Goal: Task Accomplishment & Management: Manage account settings

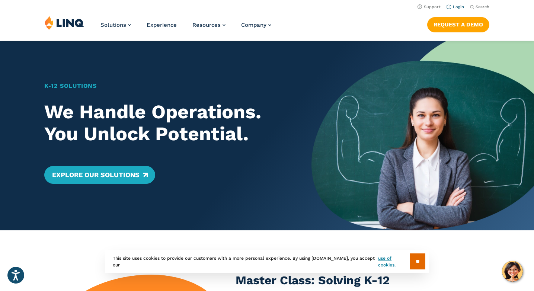
click at [459, 6] on link "Login" at bounding box center [455, 6] width 17 height 5
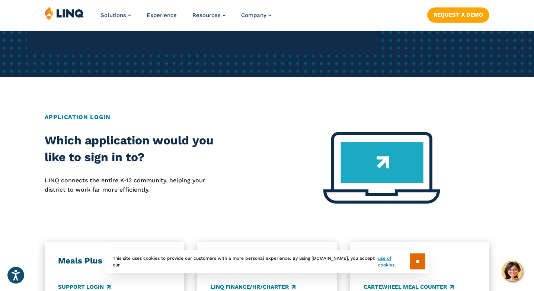
scroll to position [232, 0]
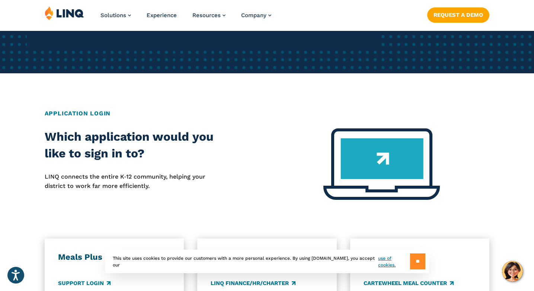
click at [414, 261] on input "**" at bounding box center [417, 262] width 15 height 16
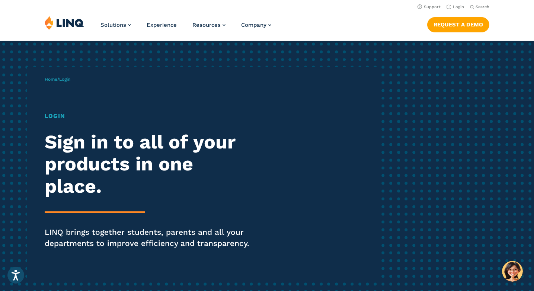
scroll to position [2, 0]
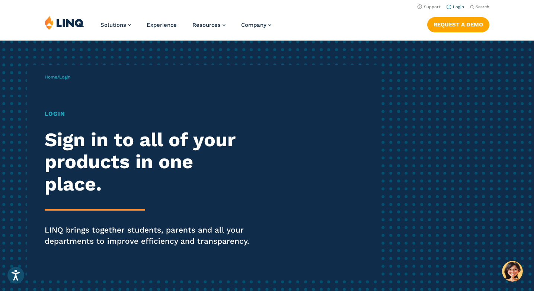
click at [452, 6] on link "Login" at bounding box center [455, 6] width 17 height 5
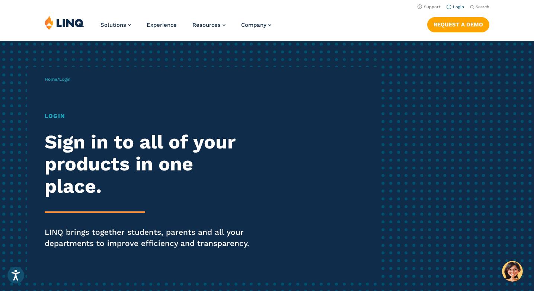
click at [451, 6] on link "Login" at bounding box center [455, 6] width 17 height 5
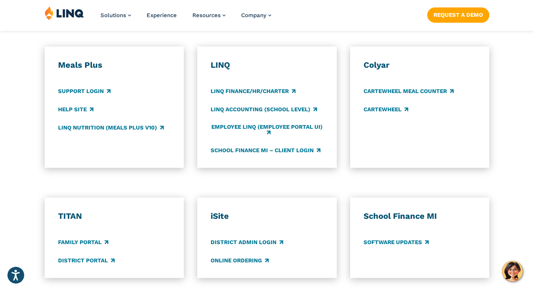
scroll to position [429, 0]
